Goal: Task Accomplishment & Management: Manage account settings

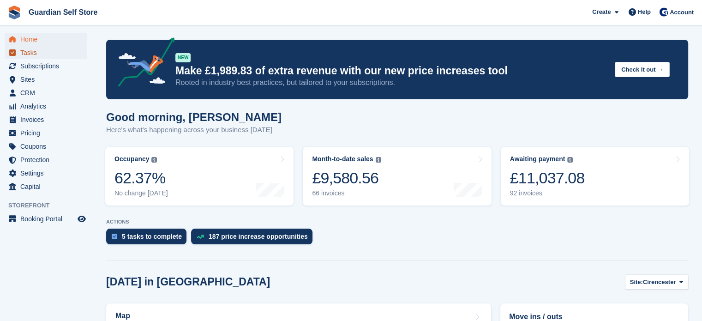
click at [26, 54] on span "Tasks" at bounding box center [47, 52] width 55 height 13
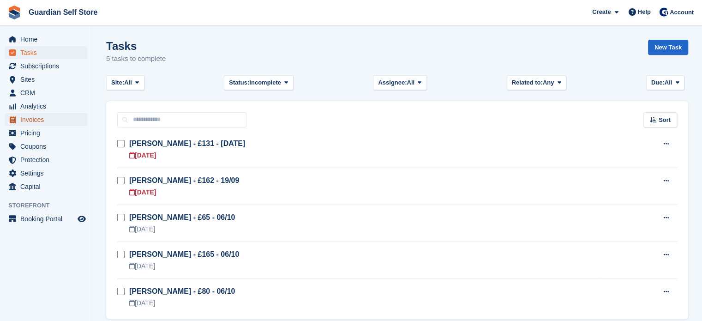
click at [48, 120] on span "Invoices" at bounding box center [47, 119] width 55 height 13
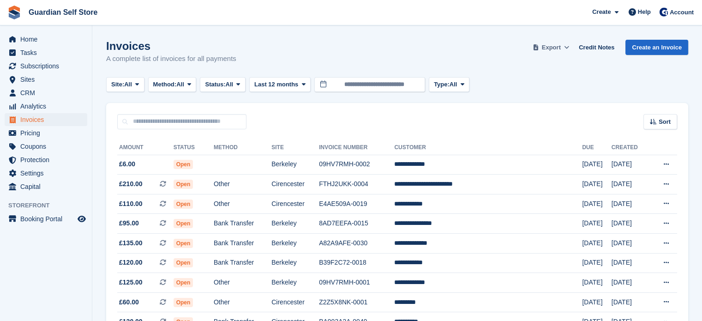
click at [558, 41] on button "Export" at bounding box center [551, 47] width 41 height 15
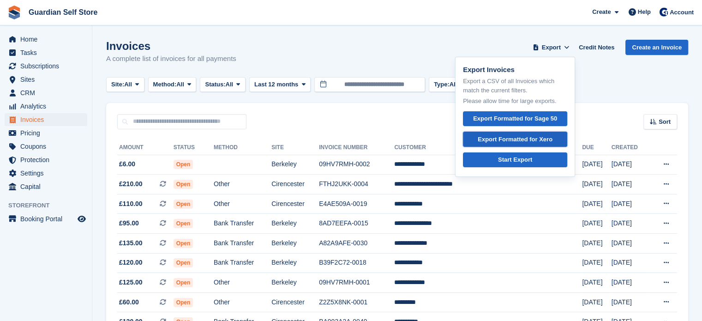
click at [532, 132] on link "Export Formatted for Xero" at bounding box center [515, 139] width 104 height 15
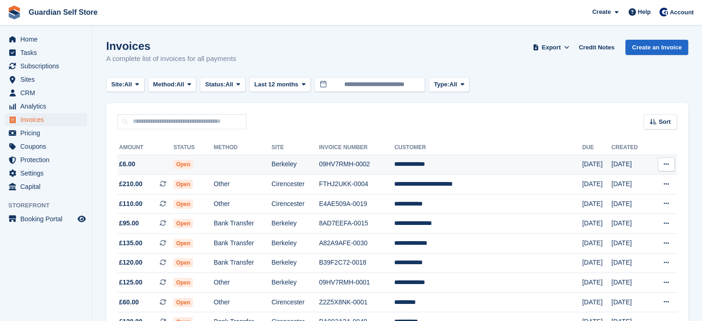
click at [259, 170] on td at bounding box center [243, 165] width 58 height 20
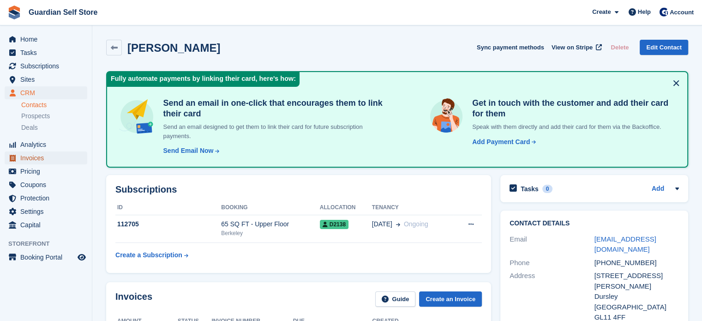
click at [71, 158] on span "Invoices" at bounding box center [47, 157] width 55 height 13
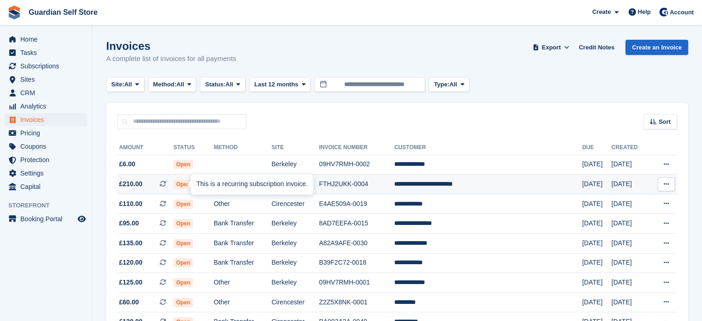
click at [174, 183] on span at bounding box center [167, 183] width 14 height 7
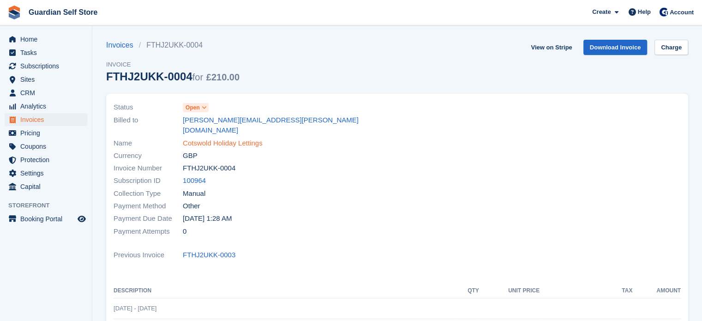
click at [199, 138] on link "Cotswold Holiday Lettings" at bounding box center [223, 143] width 80 height 11
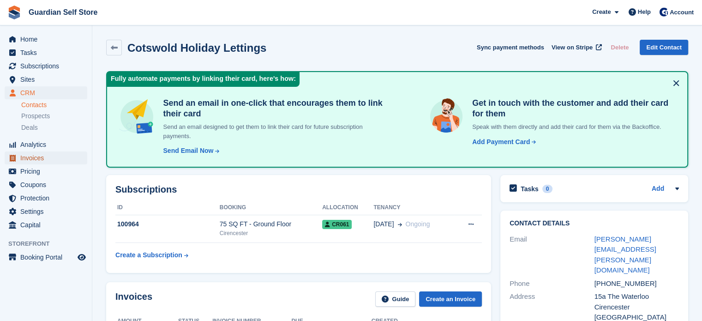
click at [51, 158] on span "Invoices" at bounding box center [47, 157] width 55 height 13
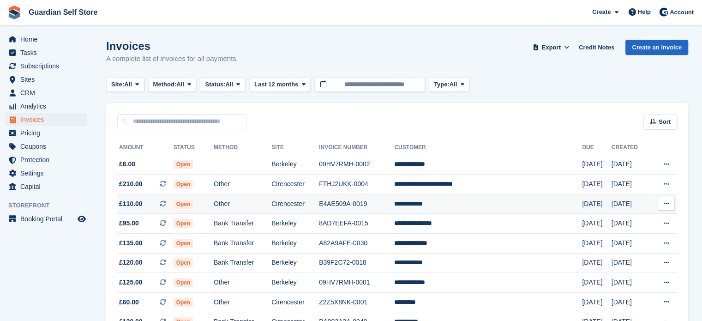
click at [257, 208] on td "Other" at bounding box center [243, 204] width 58 height 20
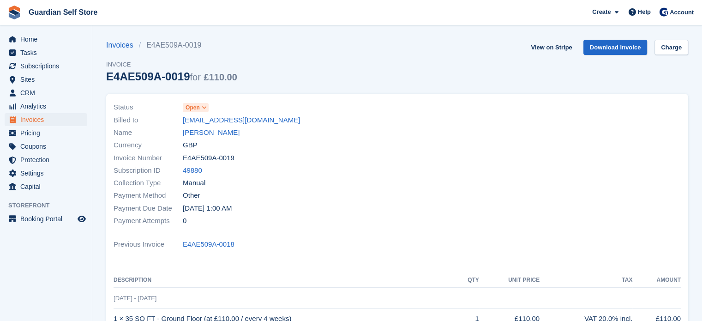
click at [204, 132] on link "[PERSON_NAME]" at bounding box center [211, 132] width 57 height 11
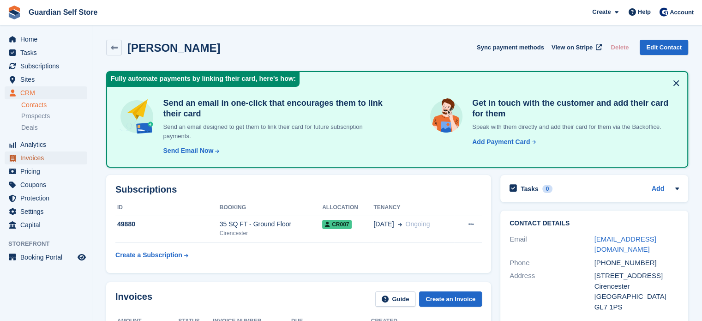
click at [52, 162] on span "Invoices" at bounding box center [47, 157] width 55 height 13
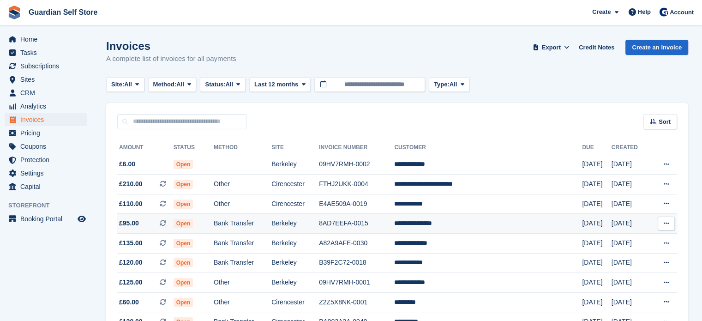
click at [361, 219] on td "8AD7EEFA-0015" at bounding box center [356, 224] width 75 height 20
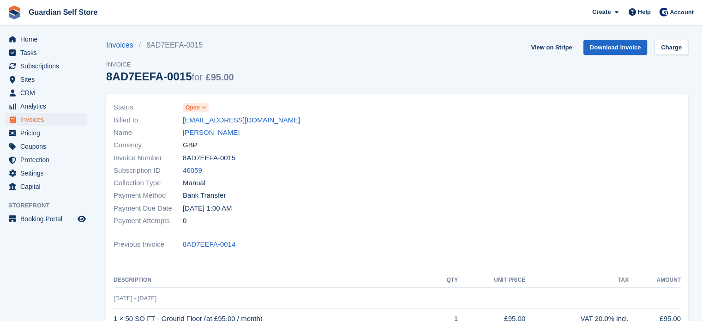
click at [214, 126] on div "Billed to billing@mutiny.com" at bounding box center [253, 120] width 278 height 12
click at [205, 131] on link "Lawrence Freeman" at bounding box center [211, 132] width 57 height 11
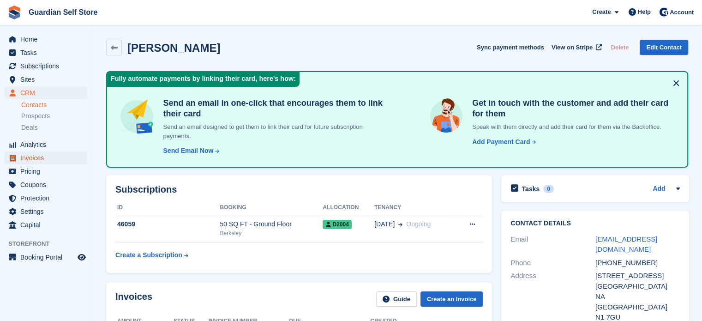
click at [35, 156] on span "Invoices" at bounding box center [47, 157] width 55 height 13
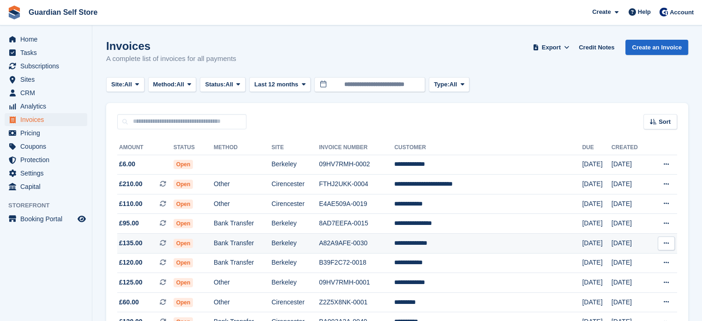
click at [319, 246] on td "Berkeley" at bounding box center [295, 244] width 48 height 20
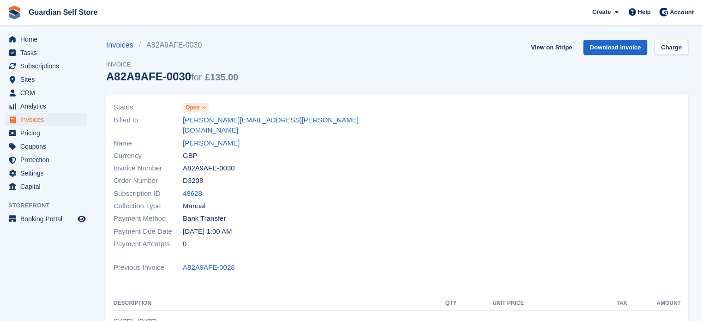
click at [225, 138] on link "[PERSON_NAME]" at bounding box center [211, 143] width 57 height 11
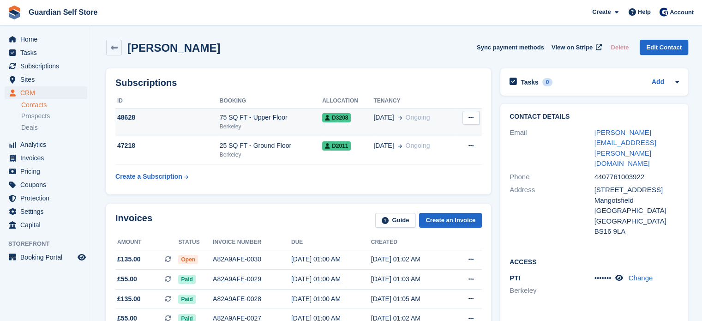
click at [271, 123] on div "Berkeley" at bounding box center [271, 126] width 102 height 8
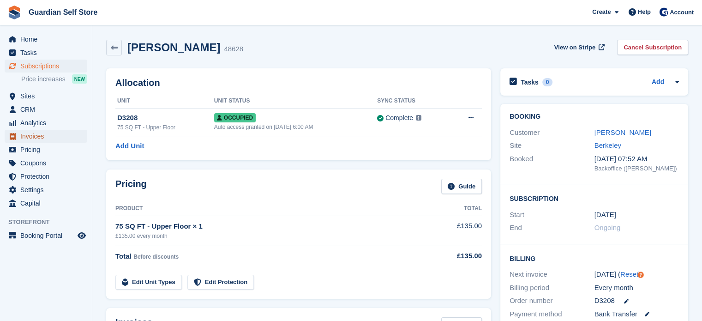
click at [44, 135] on span "Invoices" at bounding box center [47, 136] width 55 height 13
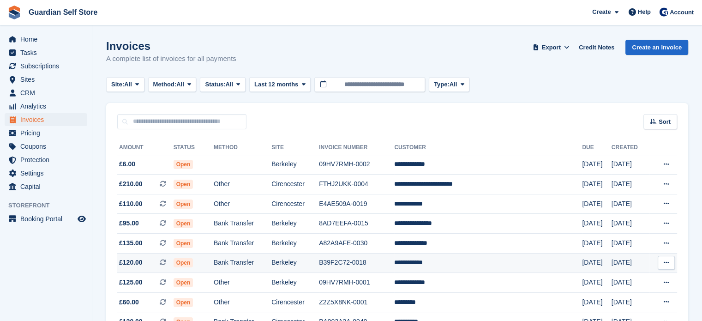
click at [318, 260] on td "Berkeley" at bounding box center [295, 263] width 48 height 20
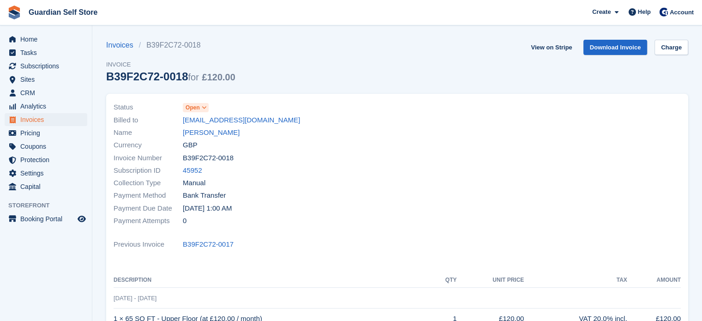
click at [212, 135] on link "Mark Suleman" at bounding box center [211, 132] width 57 height 11
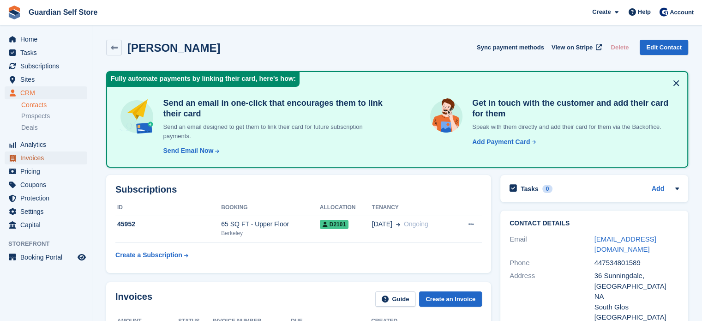
click at [22, 158] on span "Invoices" at bounding box center [47, 157] width 55 height 13
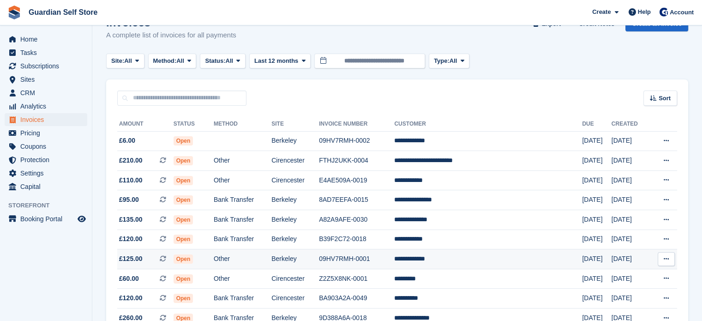
scroll to position [24, 0]
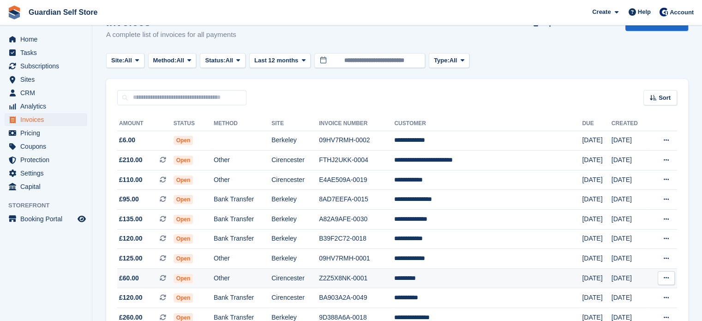
click at [271, 280] on td "Other" at bounding box center [243, 278] width 58 height 20
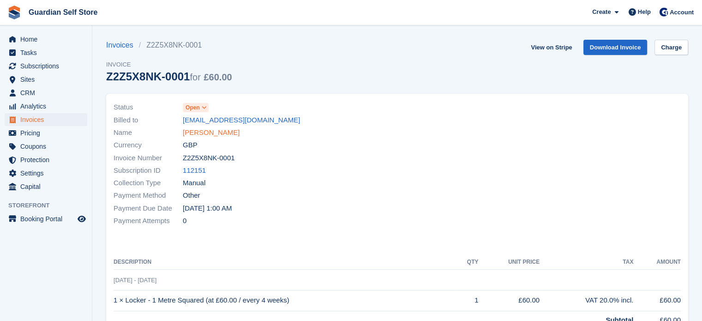
click at [198, 133] on link "[PERSON_NAME]" at bounding box center [211, 132] width 57 height 11
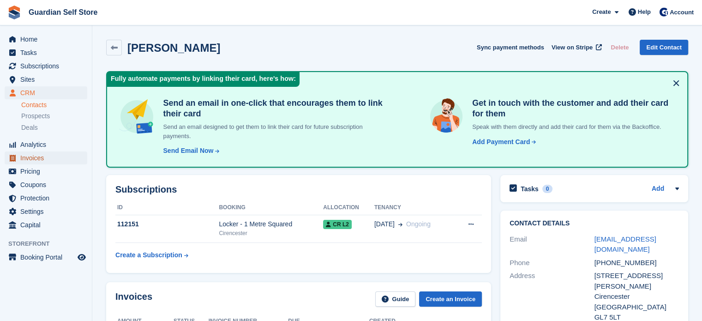
click at [21, 162] on span "Invoices" at bounding box center [47, 157] width 55 height 13
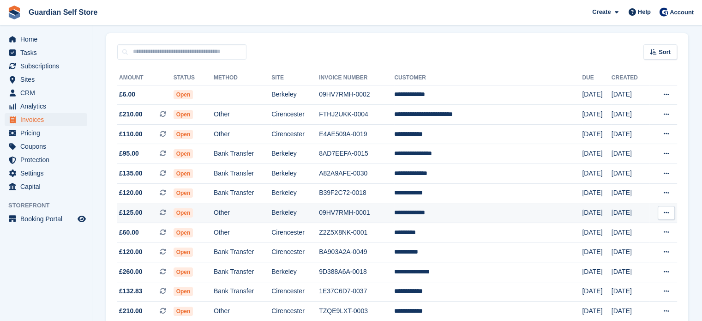
scroll to position [70, 0]
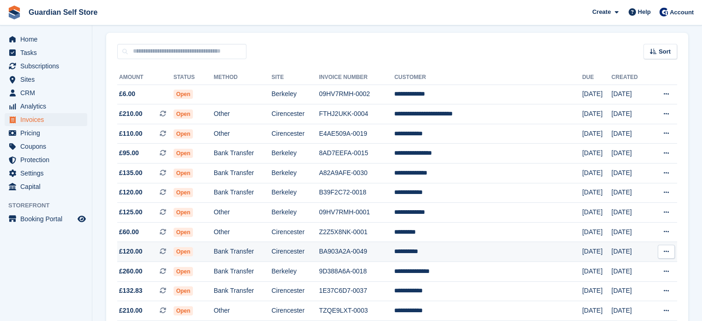
click at [264, 257] on td "Bank Transfer" at bounding box center [243, 252] width 58 height 20
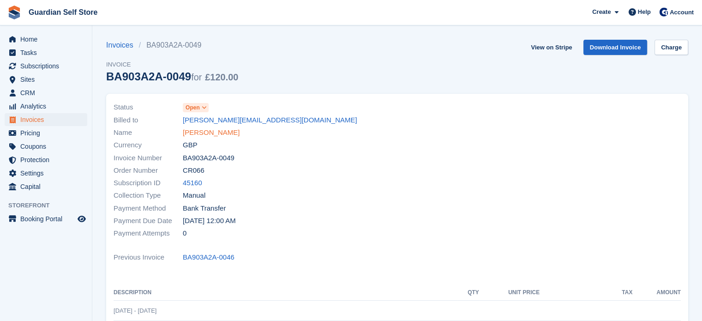
click at [199, 134] on link "[PERSON_NAME]" at bounding box center [211, 132] width 57 height 11
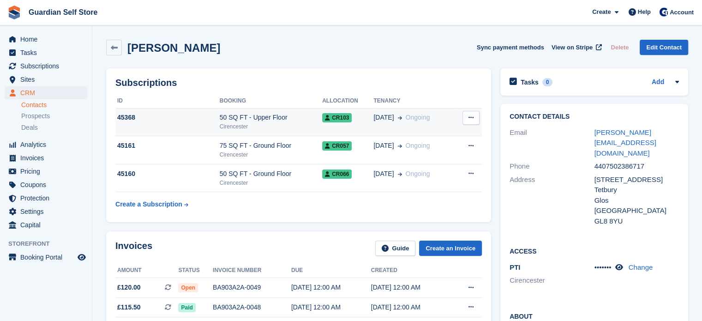
click at [277, 131] on div "Cirencester" at bounding box center [271, 126] width 102 height 8
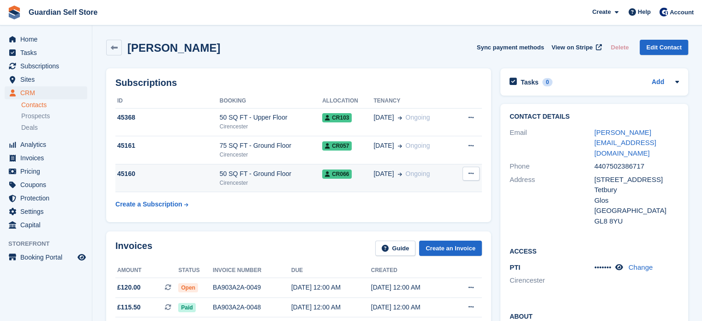
click at [259, 175] on div "50 SQ FT - Ground Floor" at bounding box center [271, 174] width 102 height 10
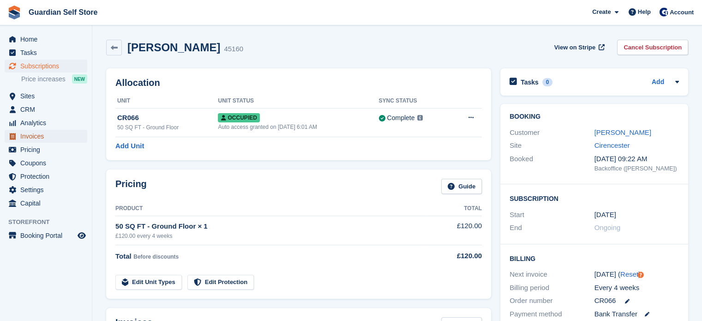
click at [21, 134] on span "Invoices" at bounding box center [47, 136] width 55 height 13
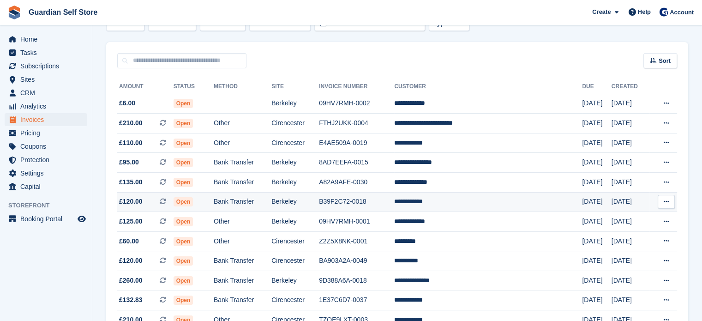
scroll to position [63, 0]
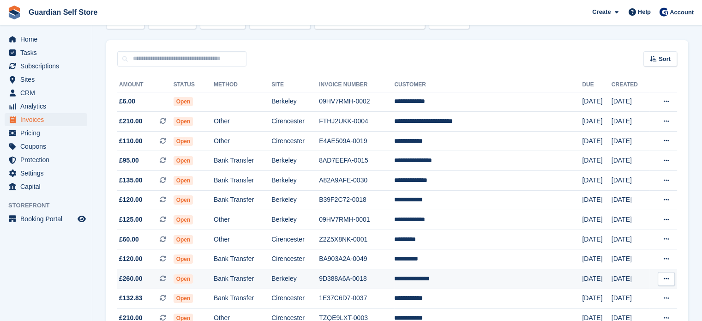
click at [319, 273] on td "Berkeley" at bounding box center [295, 279] width 48 height 20
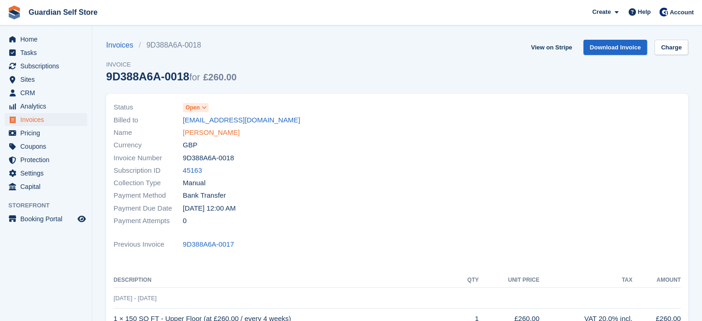
click at [204, 134] on link "Charlotte Davie" at bounding box center [211, 132] width 57 height 11
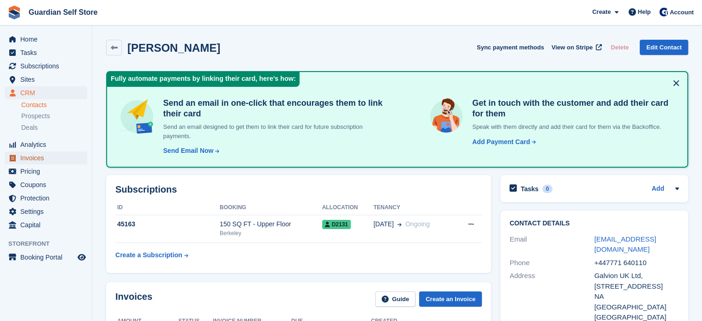
click at [33, 159] on span "Invoices" at bounding box center [47, 157] width 55 height 13
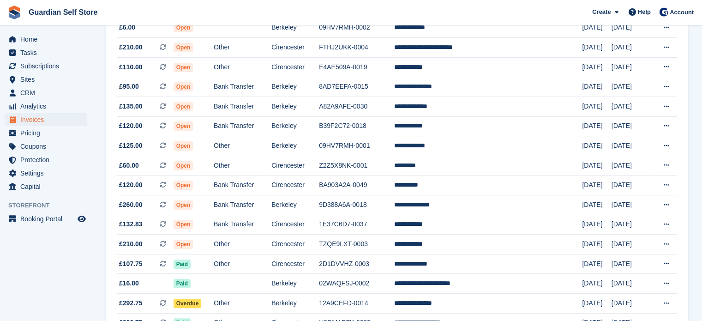
scroll to position [137, 0]
click at [394, 226] on td "1E37C6D7-0037" at bounding box center [356, 225] width 75 height 20
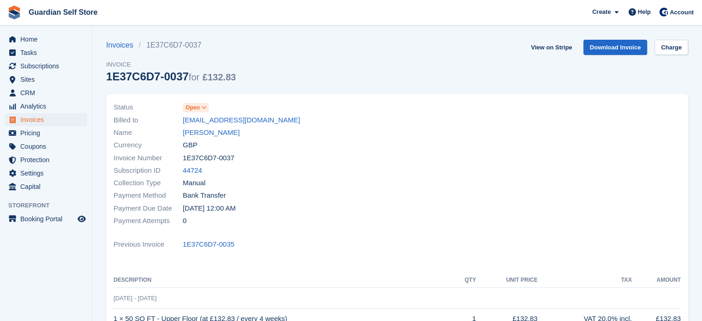
click at [205, 130] on link "[PERSON_NAME]" at bounding box center [211, 132] width 57 height 11
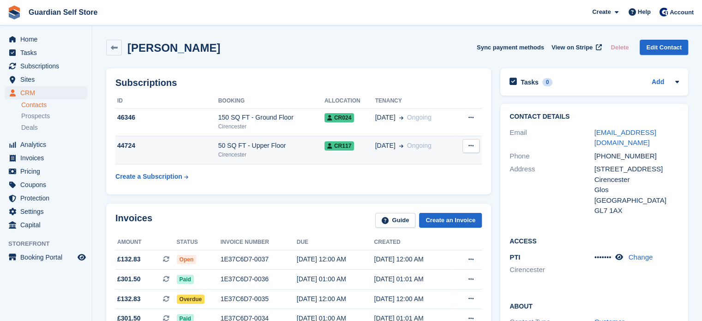
click at [259, 152] on div "Cirencester" at bounding box center [271, 154] width 106 height 8
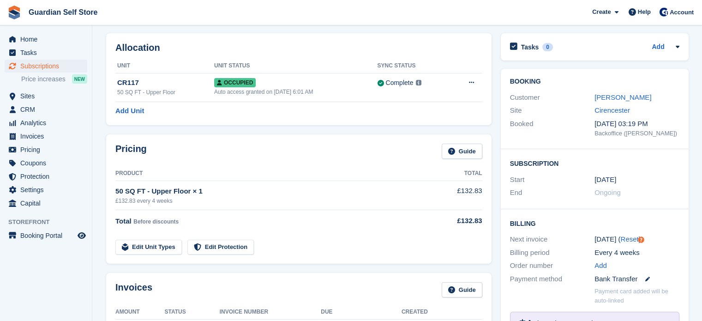
scroll to position [72, 0]
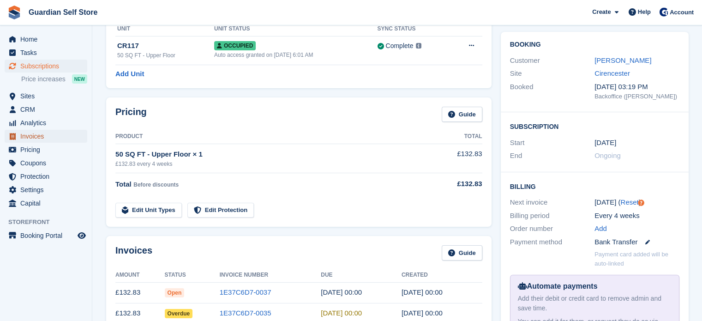
click at [50, 137] on span "Invoices" at bounding box center [47, 136] width 55 height 13
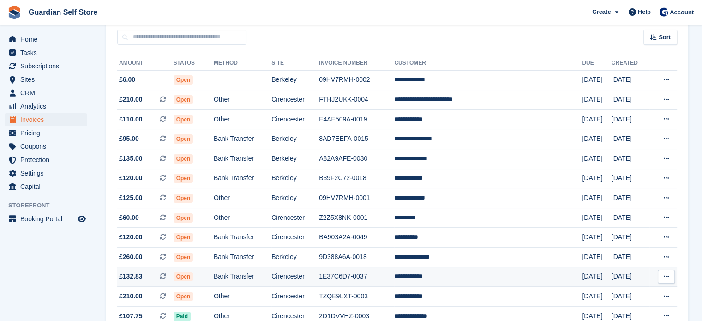
scroll to position [127, 0]
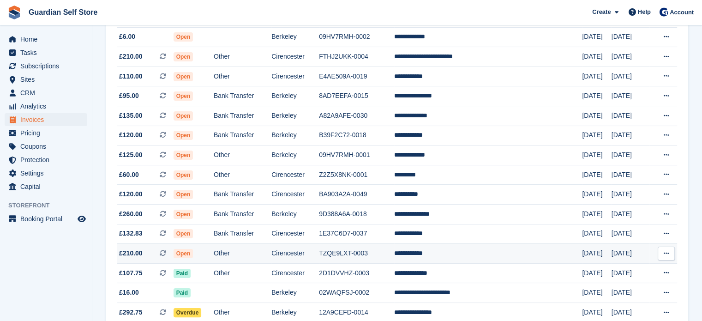
click at [270, 257] on td "Other" at bounding box center [243, 254] width 58 height 20
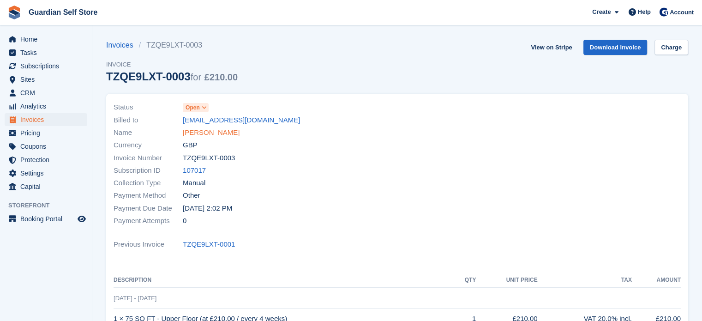
click at [203, 133] on link "Norman Smith" at bounding box center [211, 132] width 57 height 11
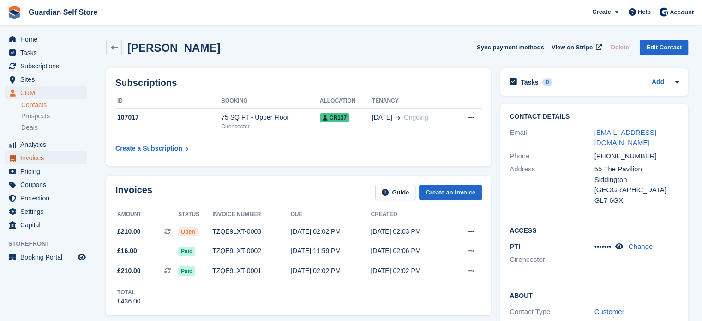
click at [63, 159] on span "Invoices" at bounding box center [47, 157] width 55 height 13
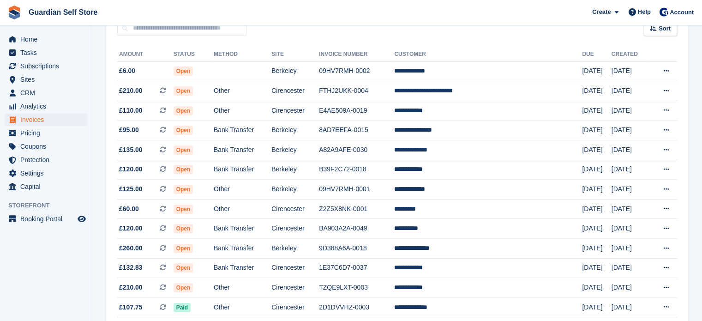
scroll to position [118, 0]
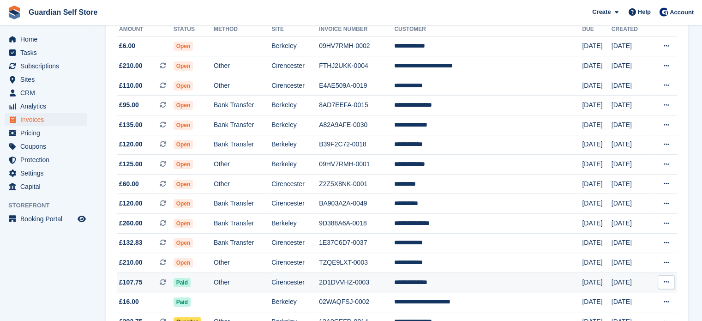
click at [319, 282] on td "Cirencester" at bounding box center [295, 282] width 48 height 20
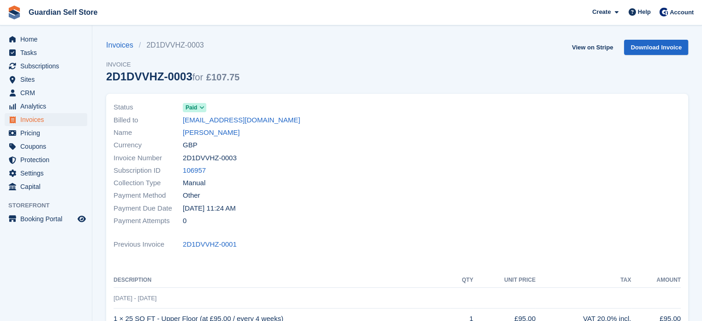
click at [203, 133] on link "James Williams" at bounding box center [211, 132] width 57 height 11
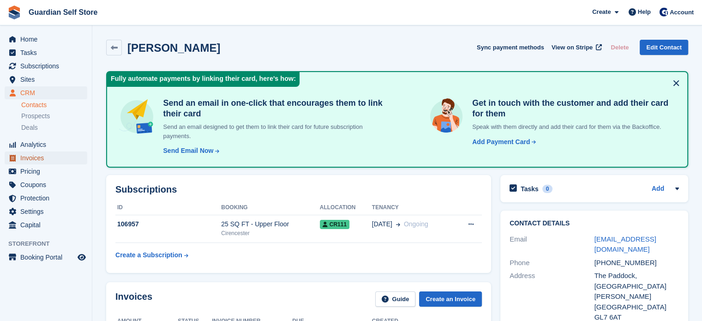
click at [35, 158] on span "Invoices" at bounding box center [47, 157] width 55 height 13
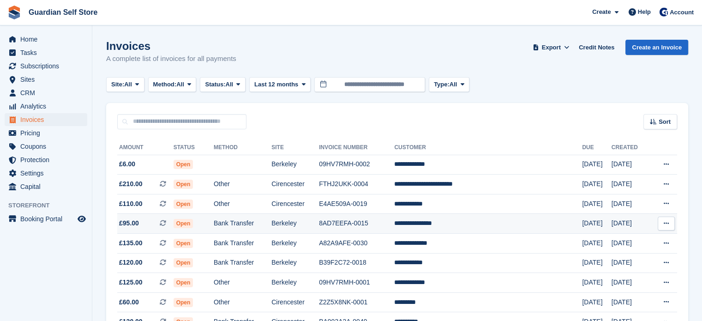
click at [271, 225] on td "Bank Transfer" at bounding box center [243, 224] width 58 height 20
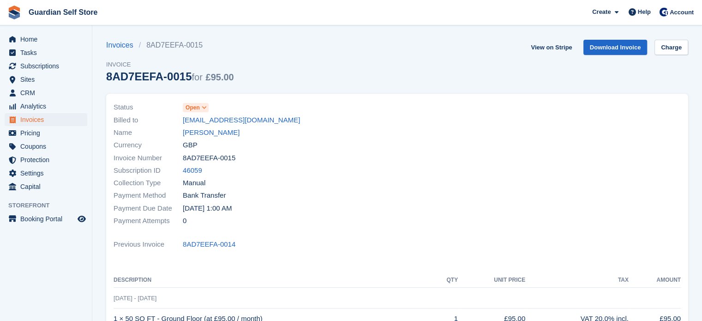
click at [198, 108] on span "Open" at bounding box center [193, 107] width 14 height 8
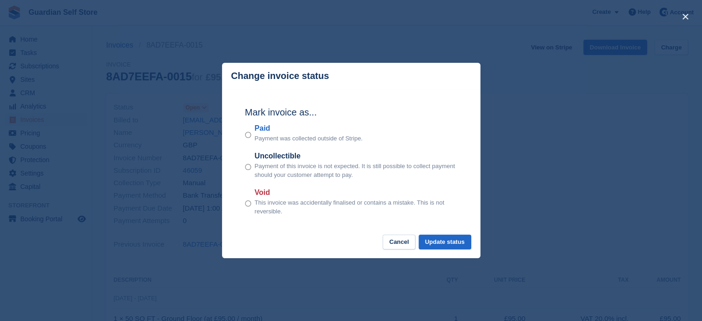
click at [262, 127] on label "Paid" at bounding box center [309, 128] width 108 height 11
click at [446, 242] on button "Update status" at bounding box center [445, 241] width 53 height 15
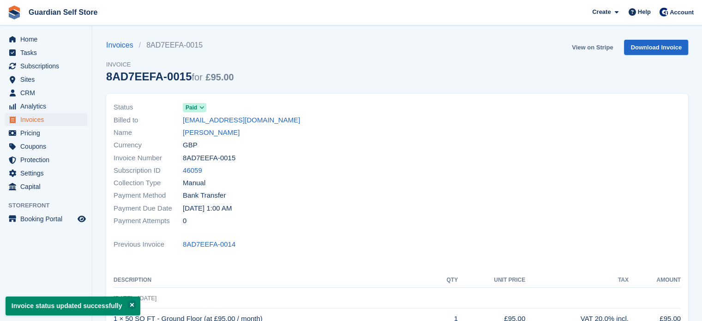
click at [578, 48] on link "View on Stripe" at bounding box center [592, 47] width 48 height 15
click at [37, 56] on span "Tasks" at bounding box center [47, 52] width 55 height 13
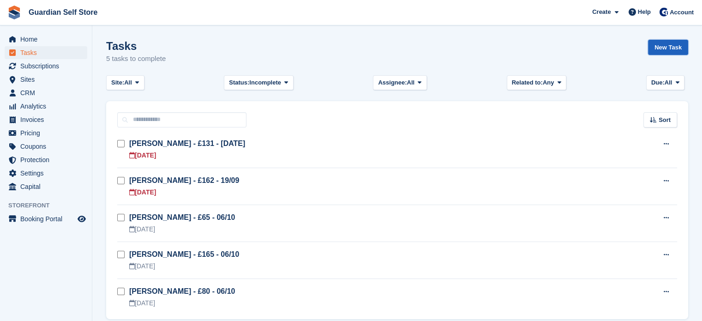
click at [676, 47] on link "New Task" at bounding box center [668, 47] width 40 height 15
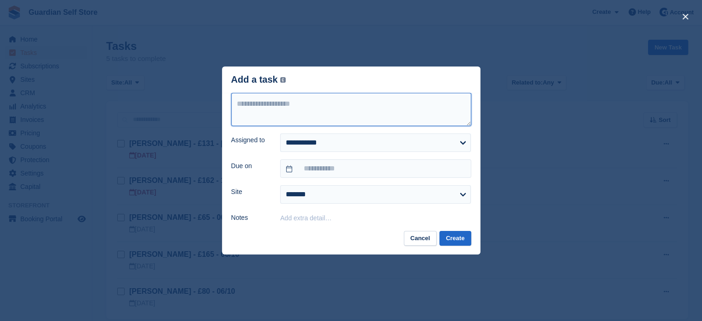
click at [291, 115] on textarea at bounding box center [351, 109] width 240 height 33
type textarea "**********"
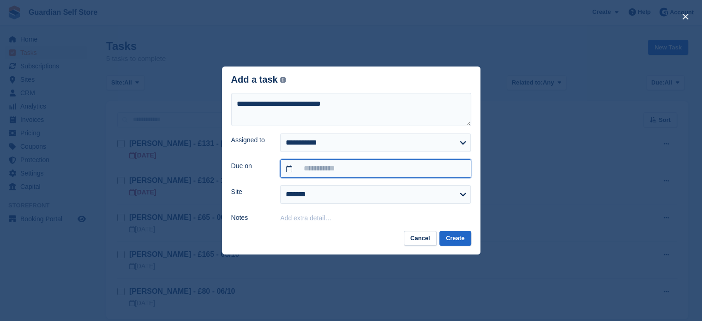
click at [309, 174] on input "text" at bounding box center [375, 168] width 191 height 18
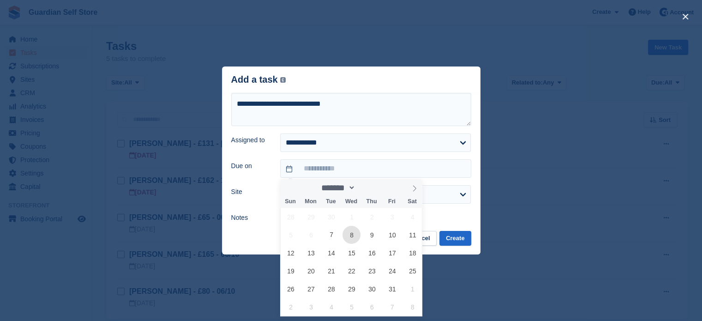
click at [350, 230] on span "8" at bounding box center [352, 235] width 18 height 18
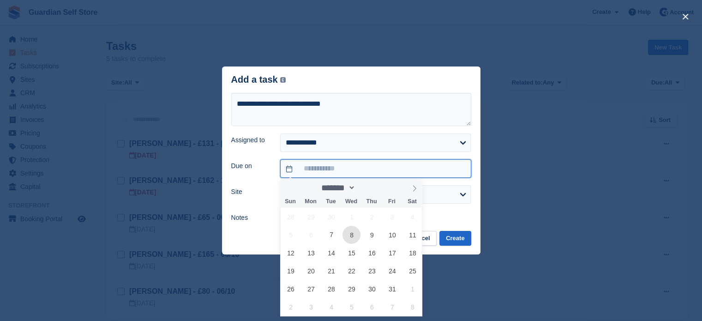
type input "**********"
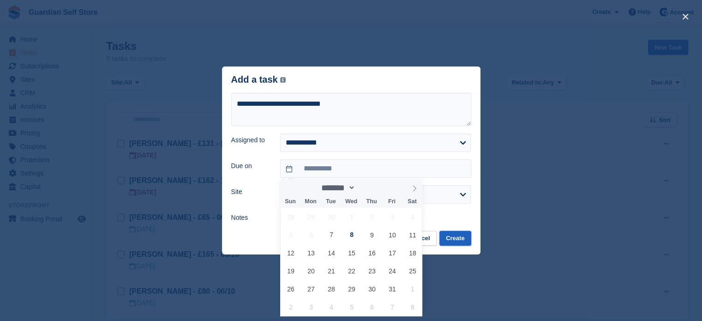
click at [450, 237] on button "Create" at bounding box center [454, 238] width 31 height 15
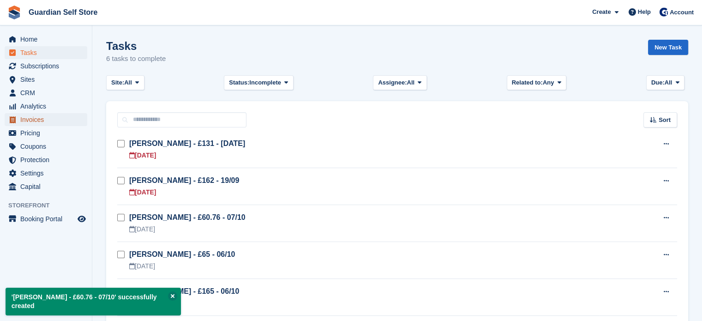
click at [54, 116] on span "Invoices" at bounding box center [47, 119] width 55 height 13
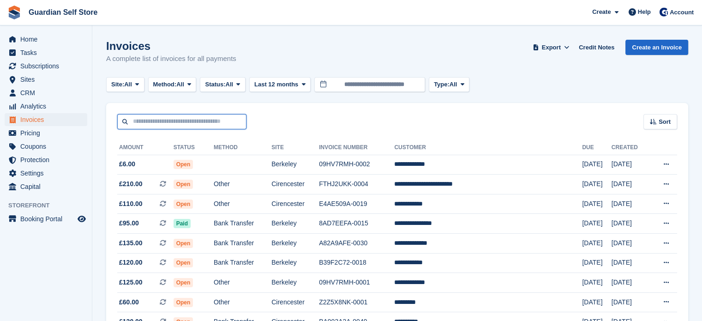
click at [168, 122] on input "text" at bounding box center [181, 121] width 129 height 15
type input "****"
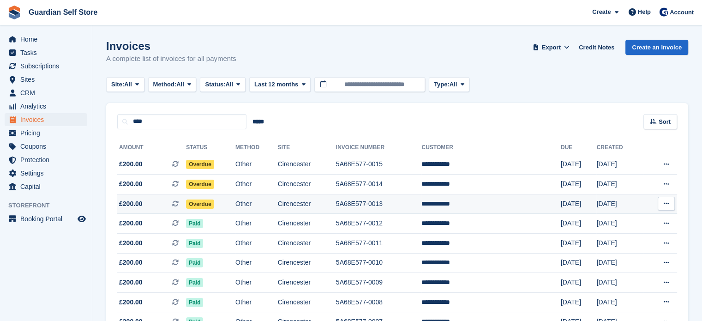
click at [152, 202] on span "£200.00 This is a recurring subscription invoice." at bounding box center [151, 204] width 69 height 10
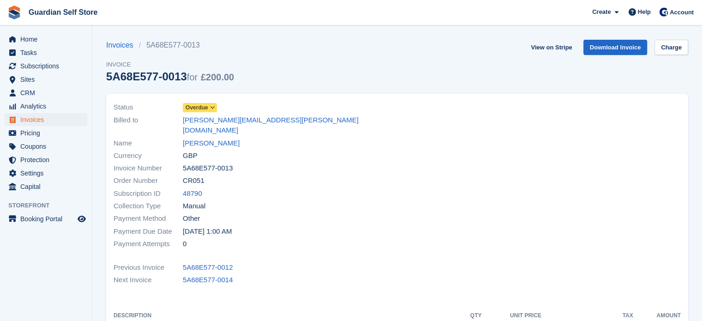
click at [203, 107] on span "Overdue" at bounding box center [197, 107] width 23 height 8
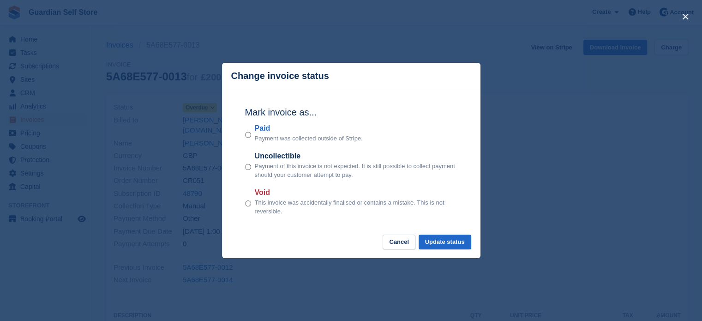
click at [264, 130] on label "Paid" at bounding box center [309, 128] width 108 height 11
click at [437, 241] on button "Update status" at bounding box center [445, 241] width 53 height 15
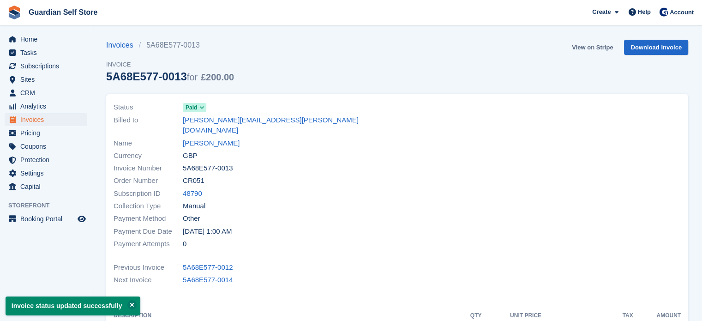
click at [581, 43] on link "View on Stripe" at bounding box center [592, 47] width 48 height 15
click at [48, 124] on span "Invoices" at bounding box center [47, 119] width 55 height 13
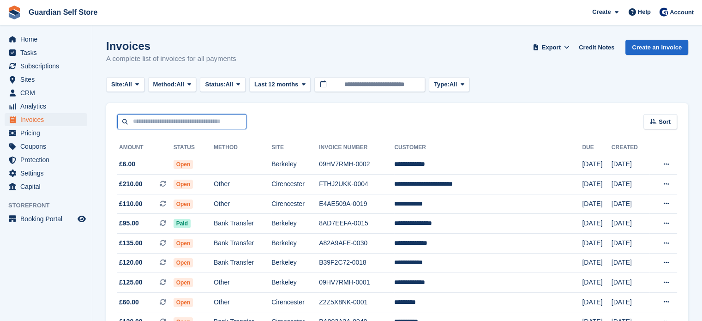
click at [194, 126] on input "text" at bounding box center [181, 121] width 129 height 15
type input "***"
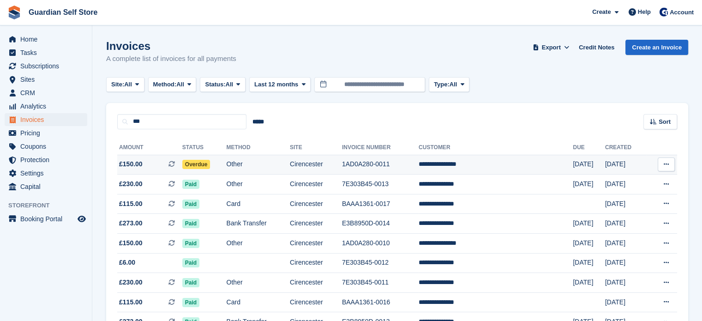
click at [153, 161] on span "£150.00 This is a recurring subscription invoice." at bounding box center [149, 164] width 65 height 10
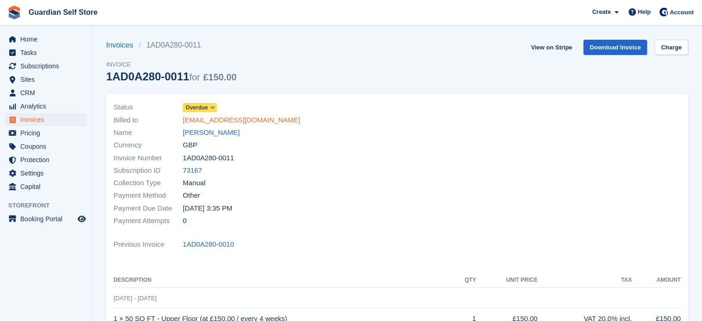
click at [206, 115] on link "[EMAIL_ADDRESS][DOMAIN_NAME]" at bounding box center [241, 120] width 117 height 11
click at [203, 112] on span "Overdue" at bounding box center [197, 107] width 23 height 8
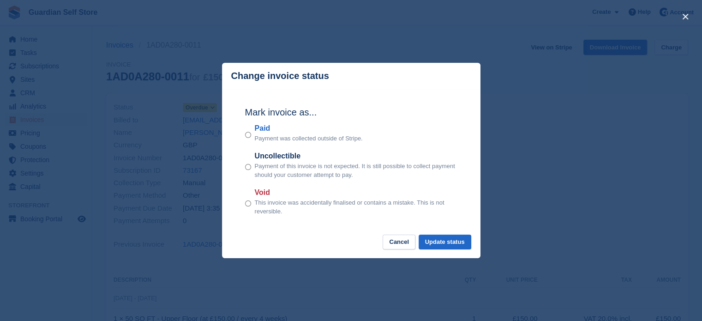
click at [264, 128] on label "Paid" at bounding box center [309, 128] width 108 height 11
click at [427, 241] on button "Update status" at bounding box center [445, 241] width 53 height 15
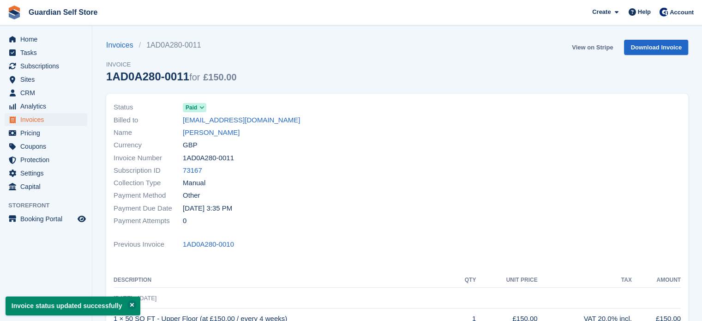
click at [585, 50] on link "View on Stripe" at bounding box center [592, 47] width 48 height 15
click at [54, 119] on span "Invoices" at bounding box center [47, 119] width 55 height 13
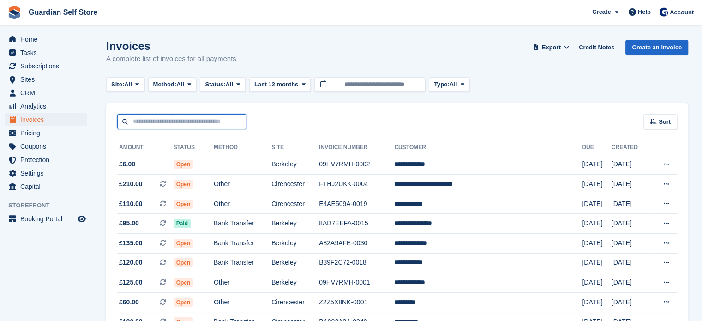
click at [178, 122] on input "text" at bounding box center [181, 121] width 129 height 15
type input "***"
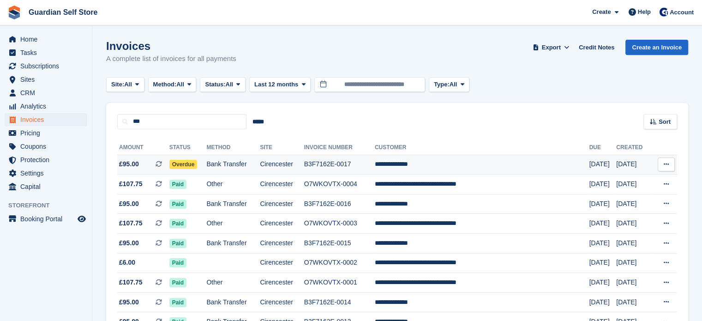
click at [133, 160] on span "£95.00" at bounding box center [129, 164] width 20 height 10
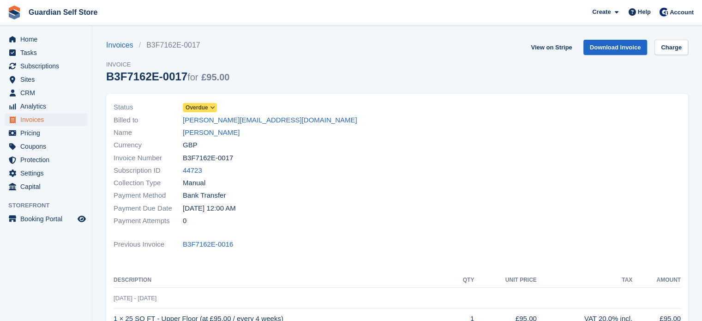
click at [196, 105] on span "Overdue" at bounding box center [197, 107] width 23 height 8
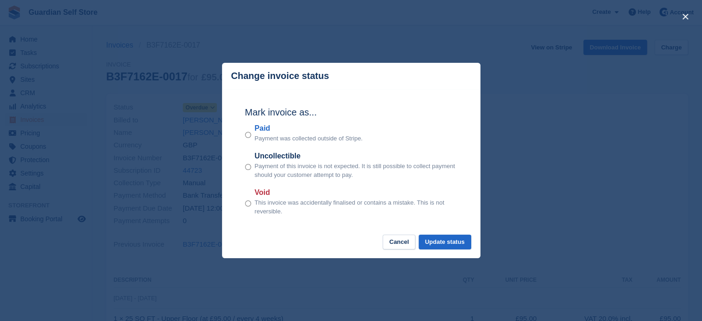
click at [261, 131] on label "Paid" at bounding box center [309, 128] width 108 height 11
click at [441, 242] on button "Update status" at bounding box center [445, 241] width 53 height 15
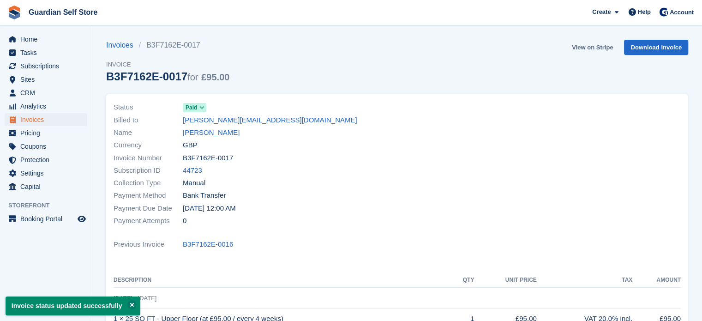
click at [580, 48] on link "View on Stripe" at bounding box center [592, 47] width 48 height 15
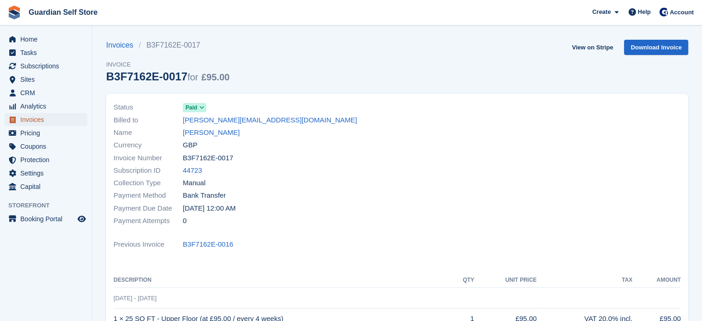
click at [51, 120] on span "Invoices" at bounding box center [47, 119] width 55 height 13
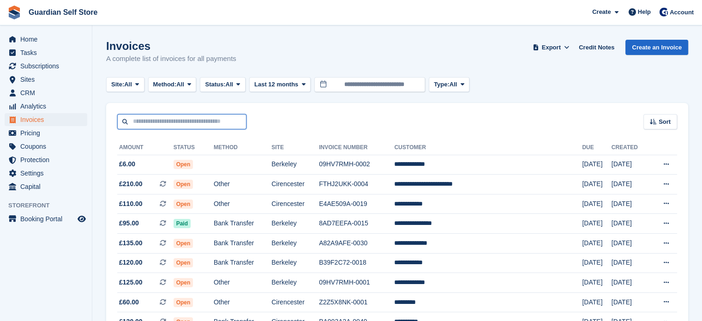
click at [184, 118] on input "text" at bounding box center [181, 121] width 129 height 15
type input "****"
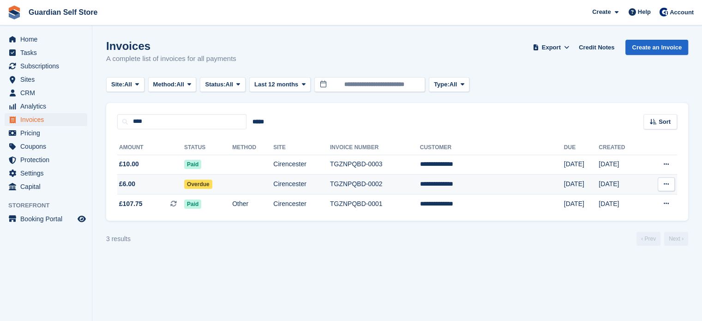
click at [168, 186] on span "£6.00" at bounding box center [150, 184] width 67 height 10
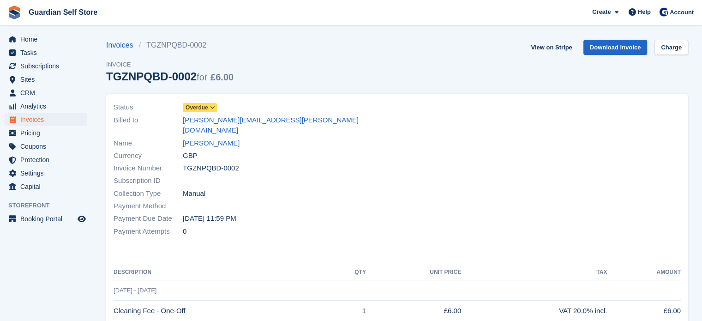
click at [199, 108] on span "Overdue" at bounding box center [197, 107] width 23 height 8
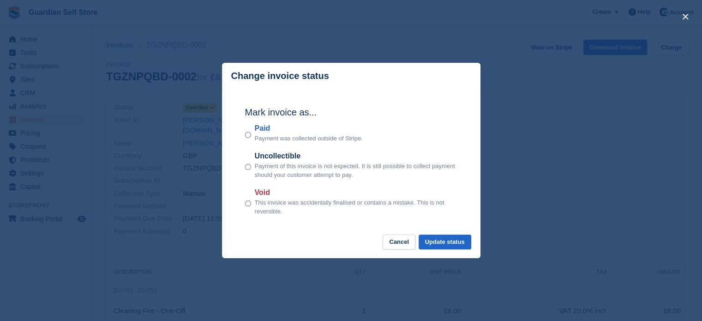
click at [260, 129] on label "Paid" at bounding box center [309, 128] width 108 height 11
click at [446, 245] on button "Update status" at bounding box center [445, 241] width 53 height 15
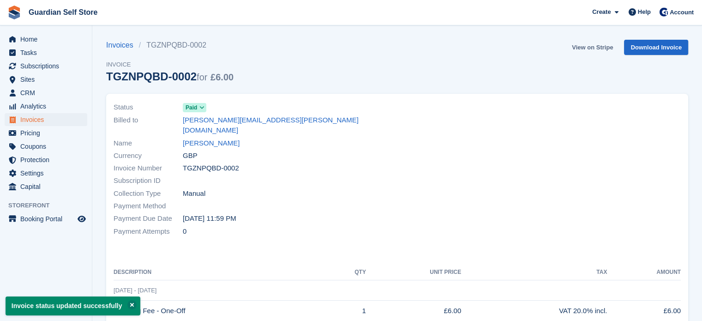
click at [583, 51] on link "View on Stripe" at bounding box center [592, 47] width 48 height 15
click at [39, 122] on span "Invoices" at bounding box center [47, 119] width 55 height 13
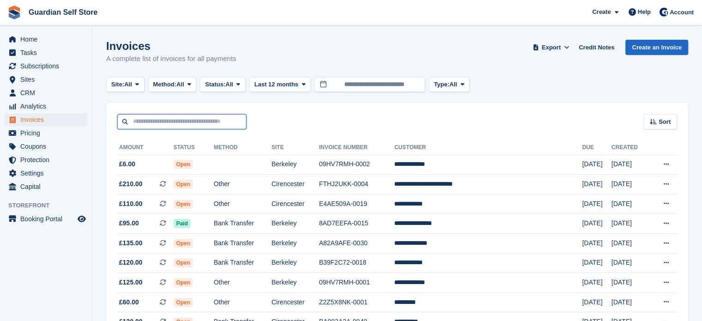
click at [175, 125] on input "text" at bounding box center [181, 121] width 129 height 15
type input "****"
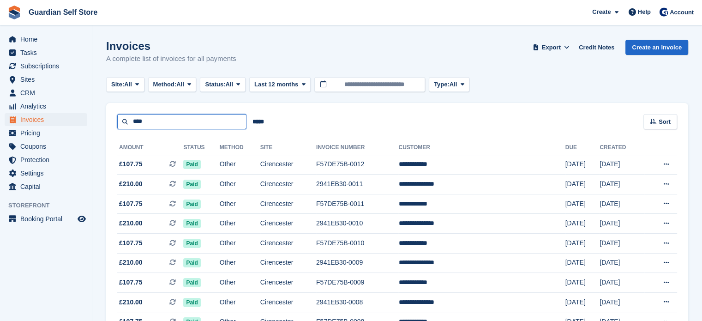
drag, startPoint x: 151, startPoint y: 119, endPoint x: 94, endPoint y: 113, distance: 57.0
click at [94, 113] on section "Invoices A complete list of invoices for all payments Export Export Invoices Ex…" at bounding box center [397, 326] width 610 height 653
type input "****"
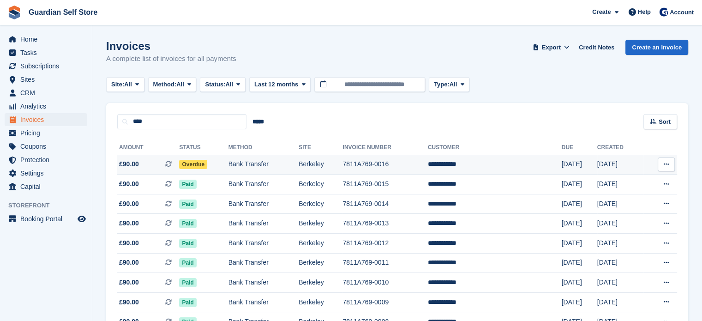
click at [141, 162] on span "£90.00 This is a recurring subscription invoice." at bounding box center [148, 164] width 62 height 10
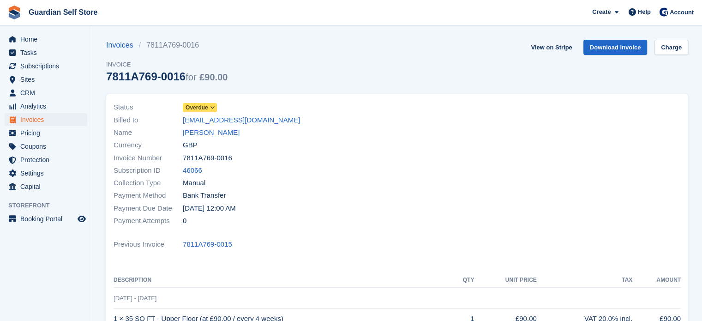
drag, startPoint x: 0, startPoint y: 0, endPoint x: 196, endPoint y: 105, distance: 222.4
click at [196, 105] on span "Overdue" at bounding box center [197, 107] width 23 height 8
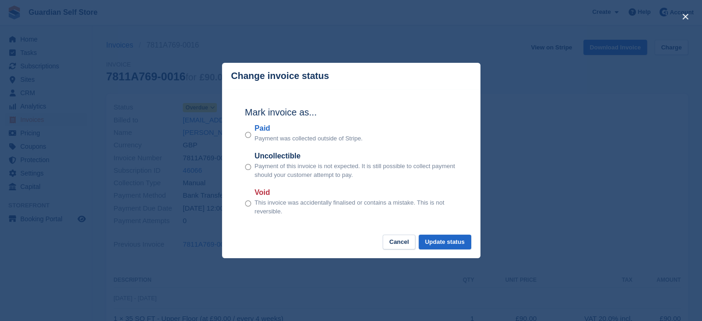
click at [266, 130] on label "Paid" at bounding box center [309, 128] width 108 height 11
click at [432, 245] on button "Update status" at bounding box center [445, 241] width 53 height 15
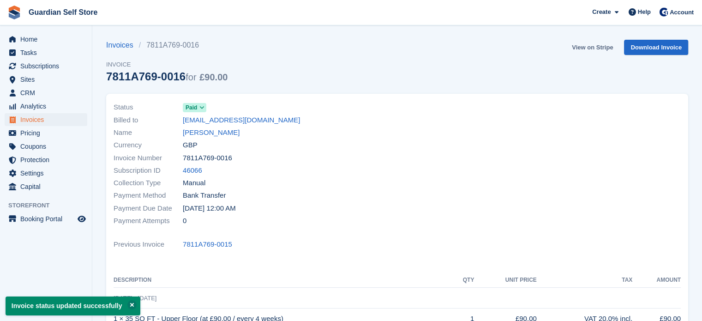
click at [584, 49] on link "View on Stripe" at bounding box center [592, 47] width 48 height 15
click at [52, 118] on span "Invoices" at bounding box center [47, 119] width 55 height 13
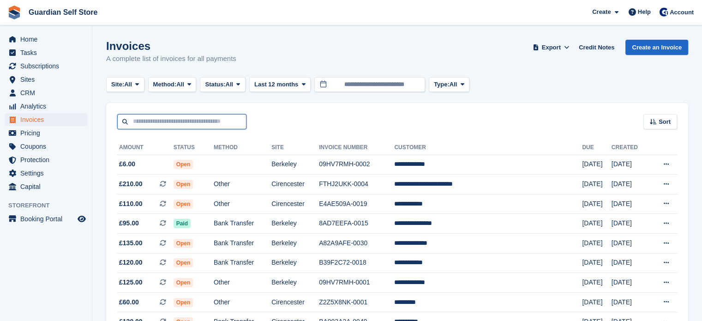
click at [180, 120] on input "text" at bounding box center [181, 121] width 129 height 15
type input "****"
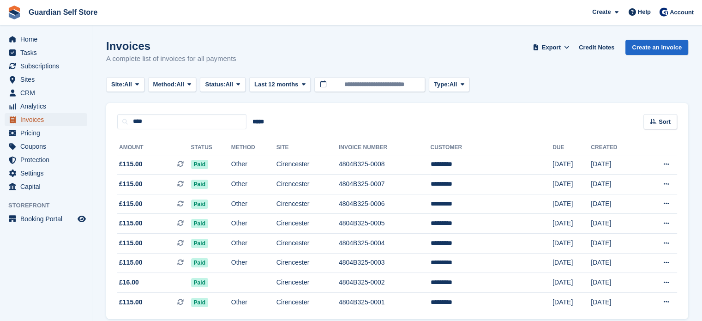
click at [63, 120] on span "Invoices" at bounding box center [47, 119] width 55 height 13
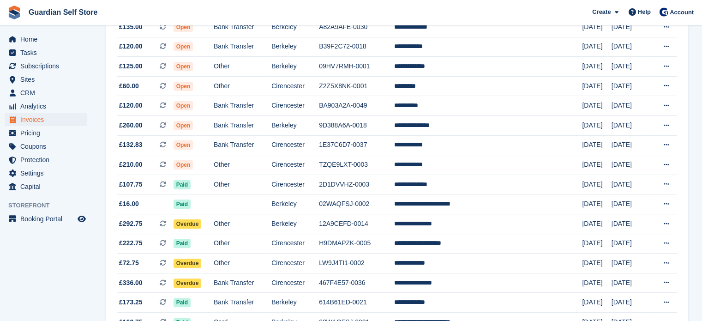
scroll to position [217, 0]
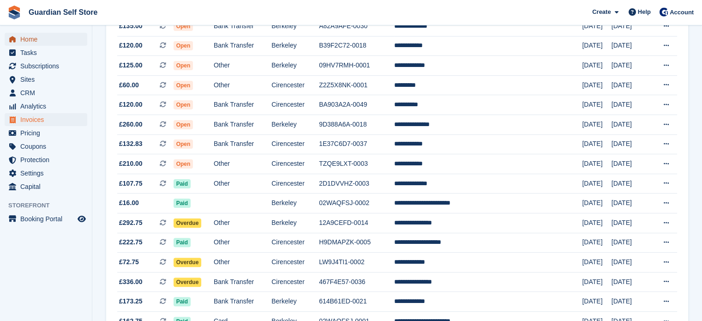
click at [41, 38] on span "Home" at bounding box center [47, 39] width 55 height 13
